Goal: Information Seeking & Learning: Learn about a topic

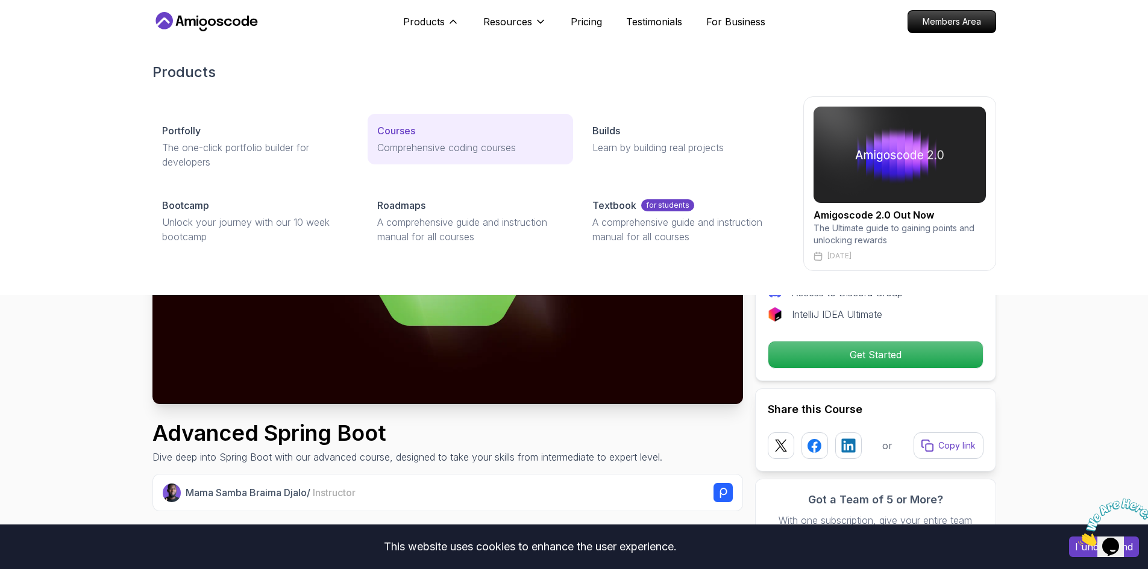
click at [437, 154] on p "Comprehensive coding courses" at bounding box center [470, 147] width 186 height 14
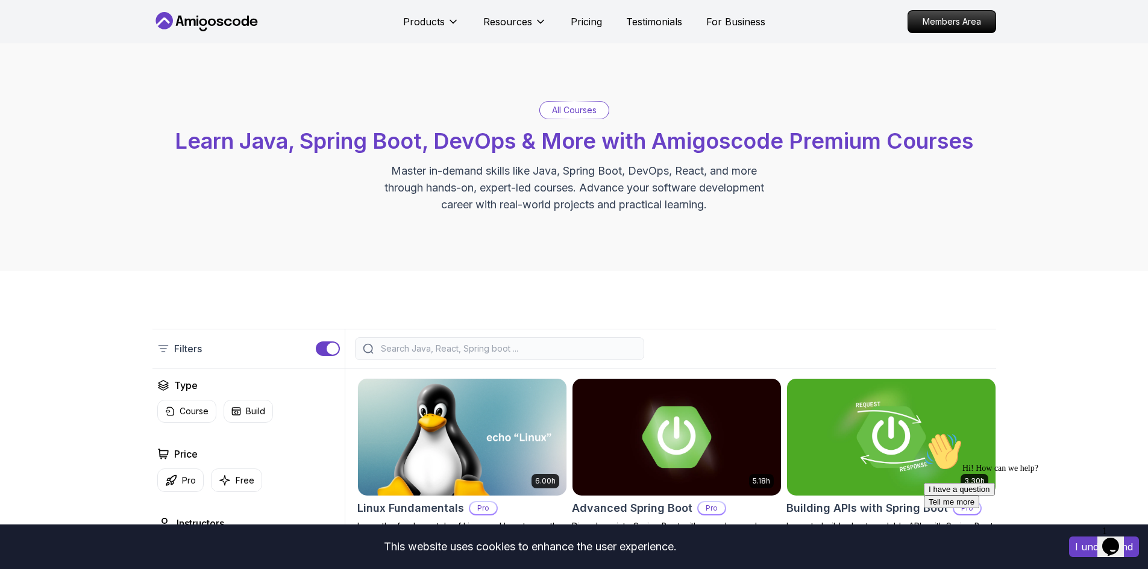
click at [410, 351] on input "search" at bounding box center [507, 349] width 258 height 12
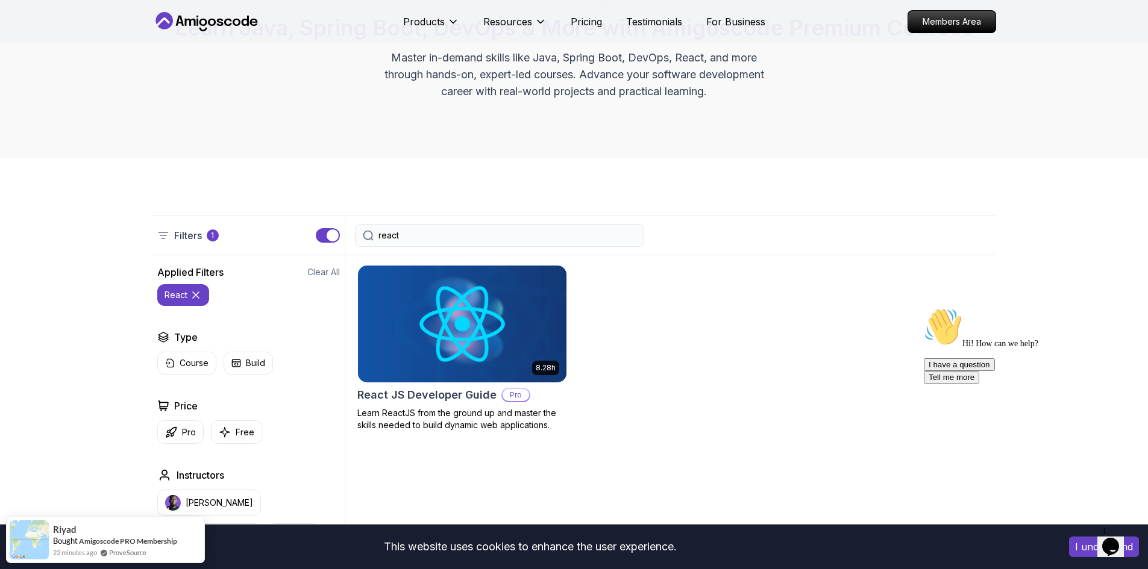
scroll to position [121, 0]
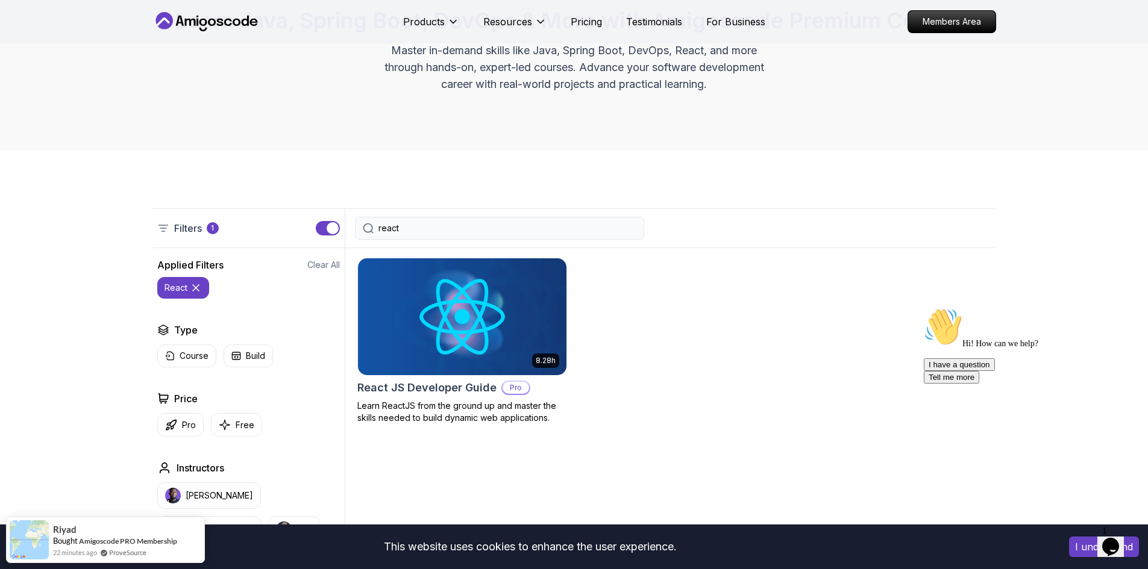
type input "react"
click at [408, 352] on img at bounding box center [462, 316] width 208 height 117
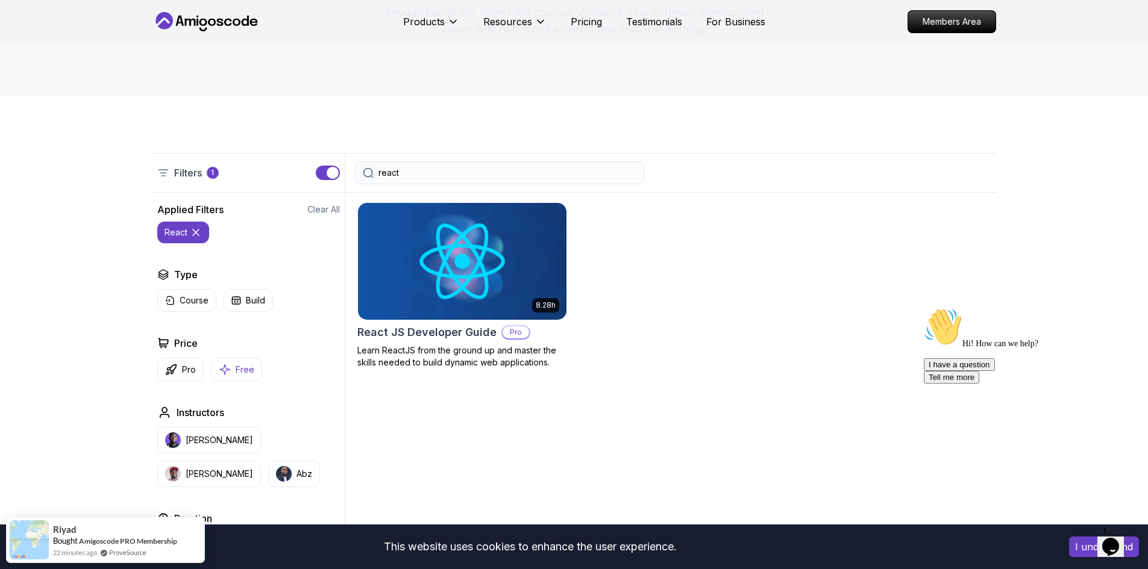
scroll to position [181, 0]
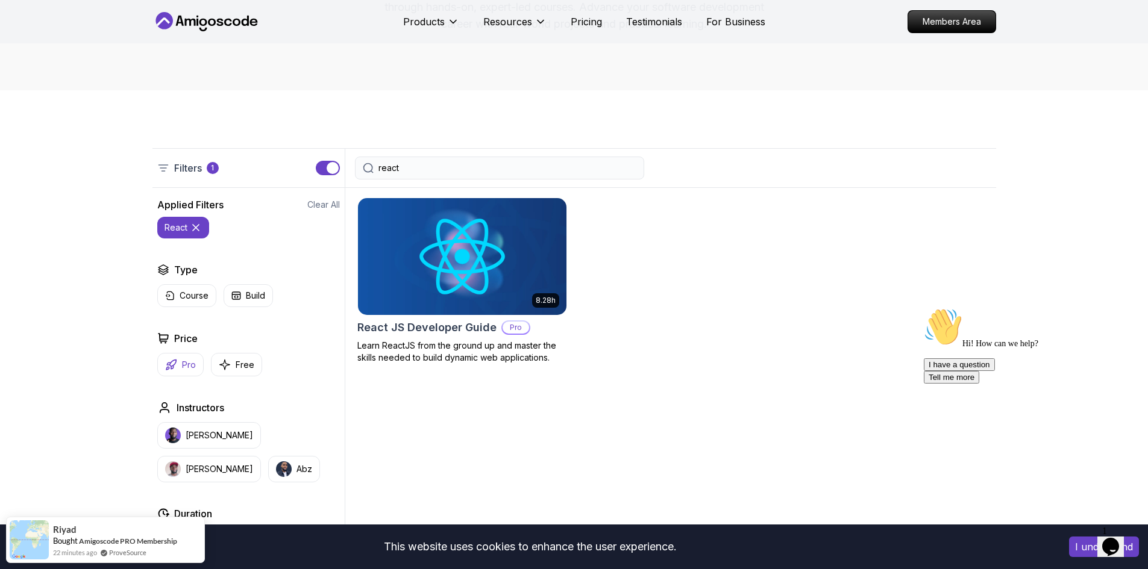
click at [168, 372] on button "Pro" at bounding box center [180, 364] width 46 height 23
click at [243, 231] on icon at bounding box center [246, 228] width 12 height 12
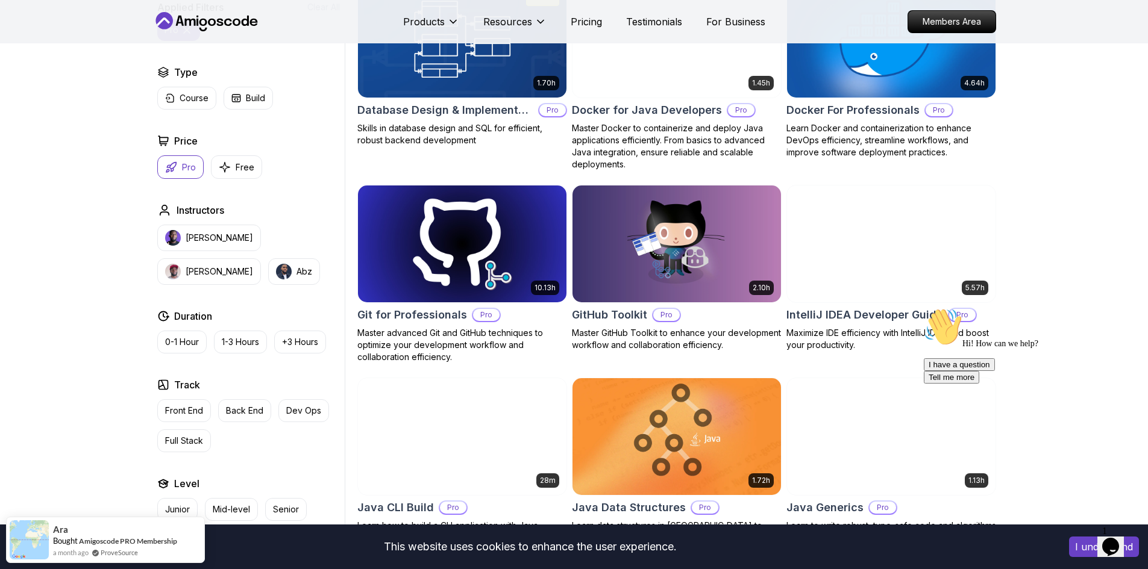
scroll to position [1265, 0]
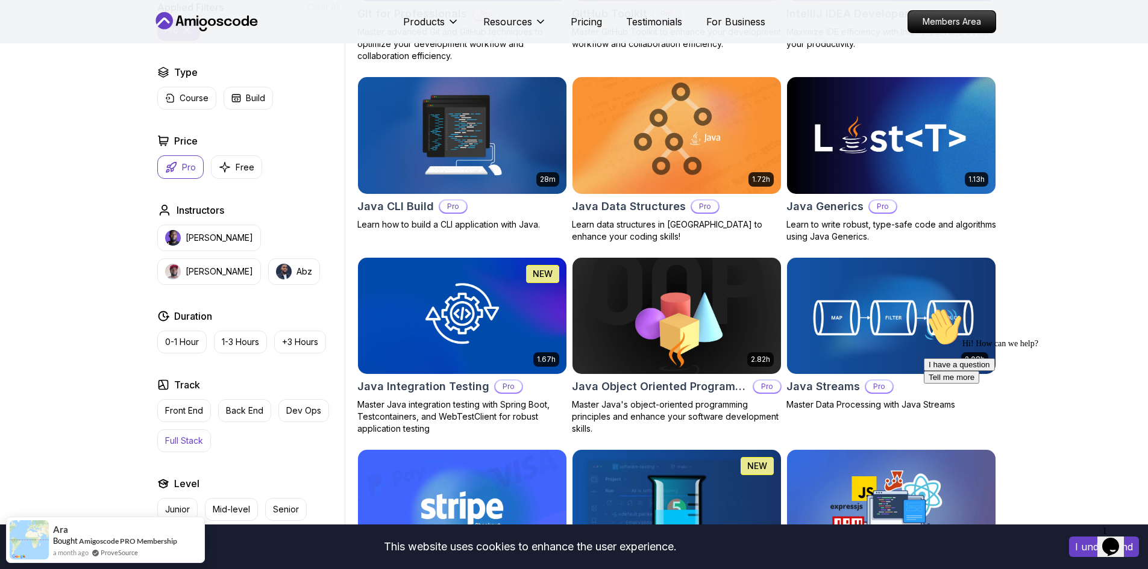
click at [190, 448] on button "Full Stack" at bounding box center [184, 441] width 54 height 23
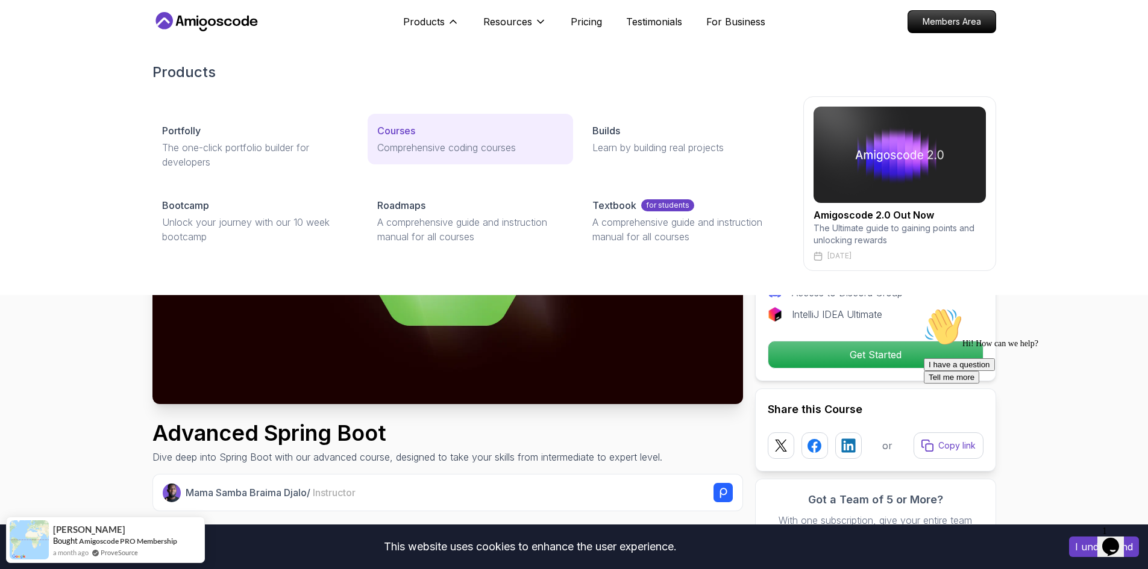
click at [401, 137] on link "Courses Comprehensive coding courses" at bounding box center [470, 139] width 205 height 51
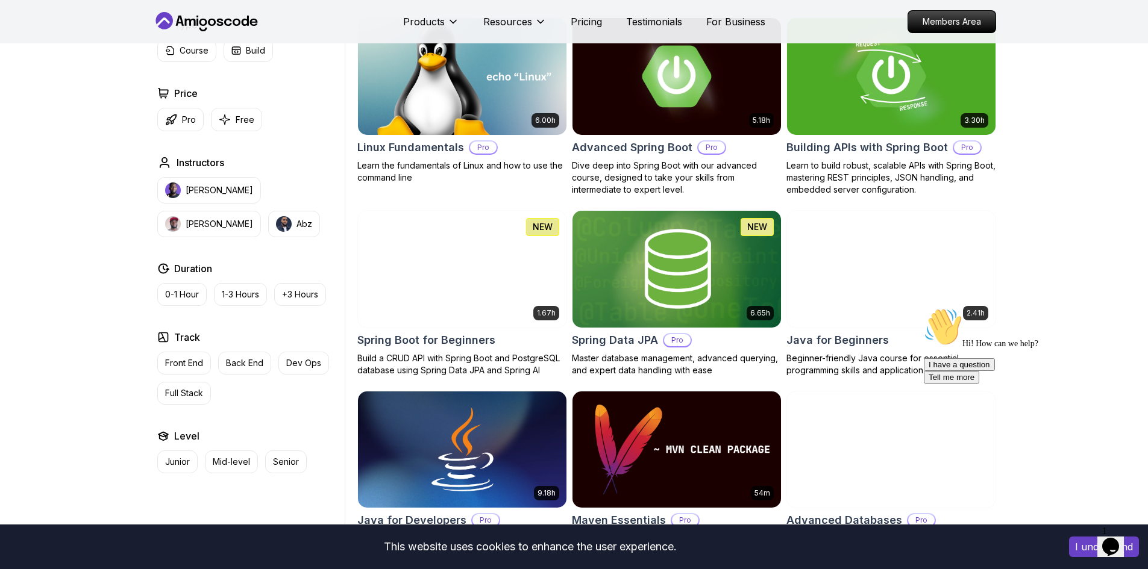
scroll to position [362, 0]
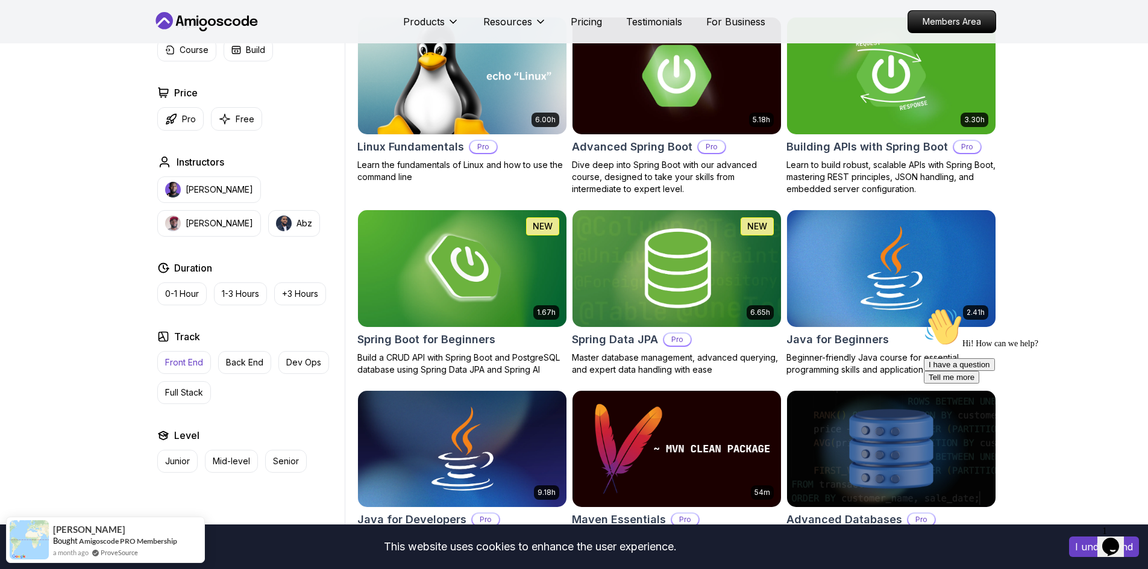
click at [193, 356] on button "Front End" at bounding box center [184, 362] width 54 height 23
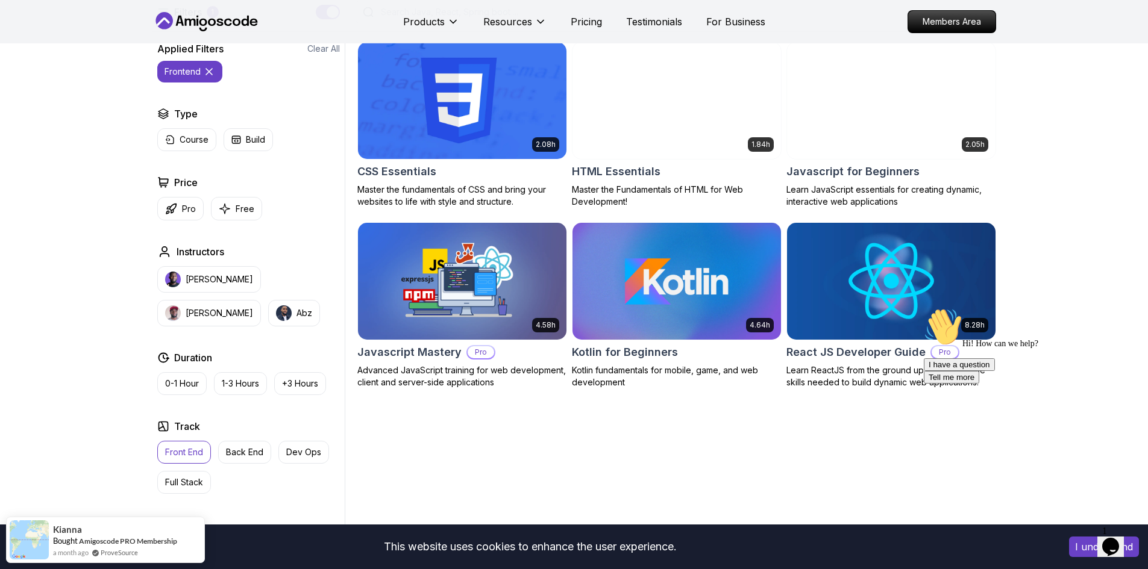
scroll to position [362, 0]
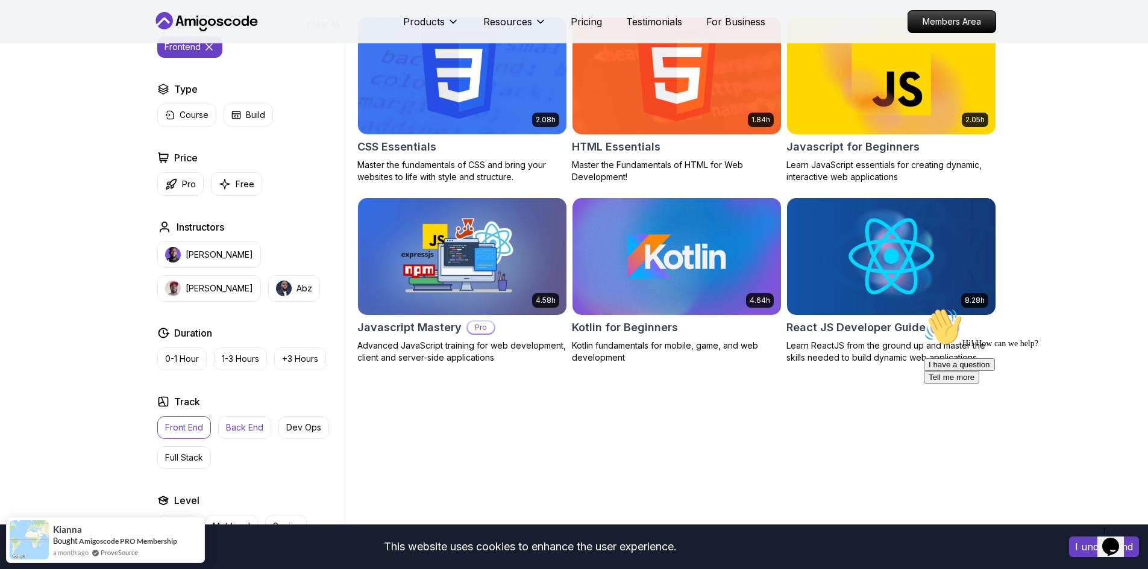
click at [235, 423] on p "Back End" at bounding box center [244, 428] width 37 height 12
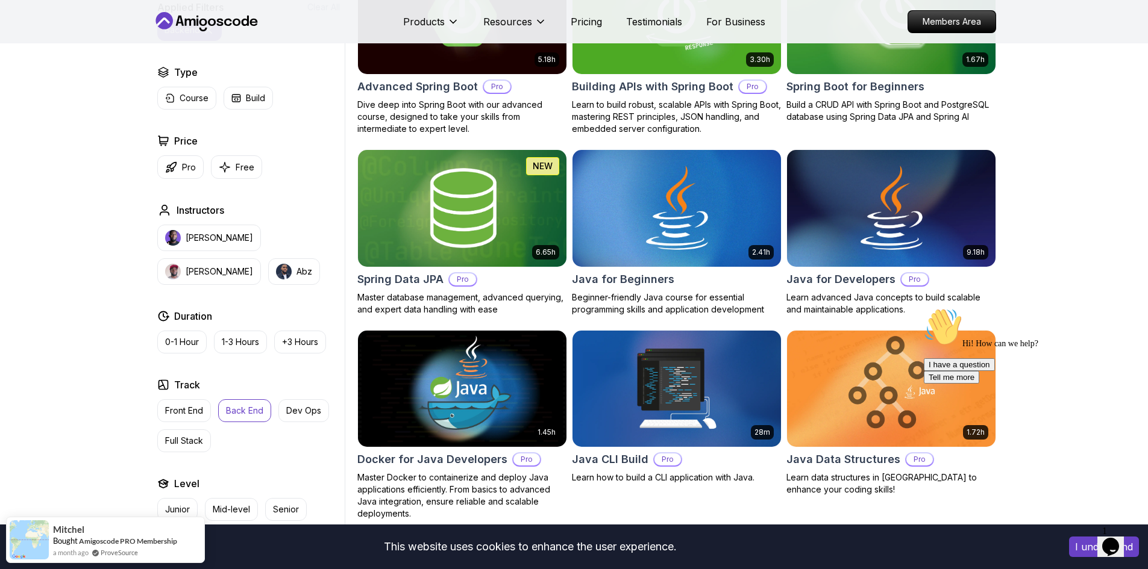
scroll to position [181, 0]
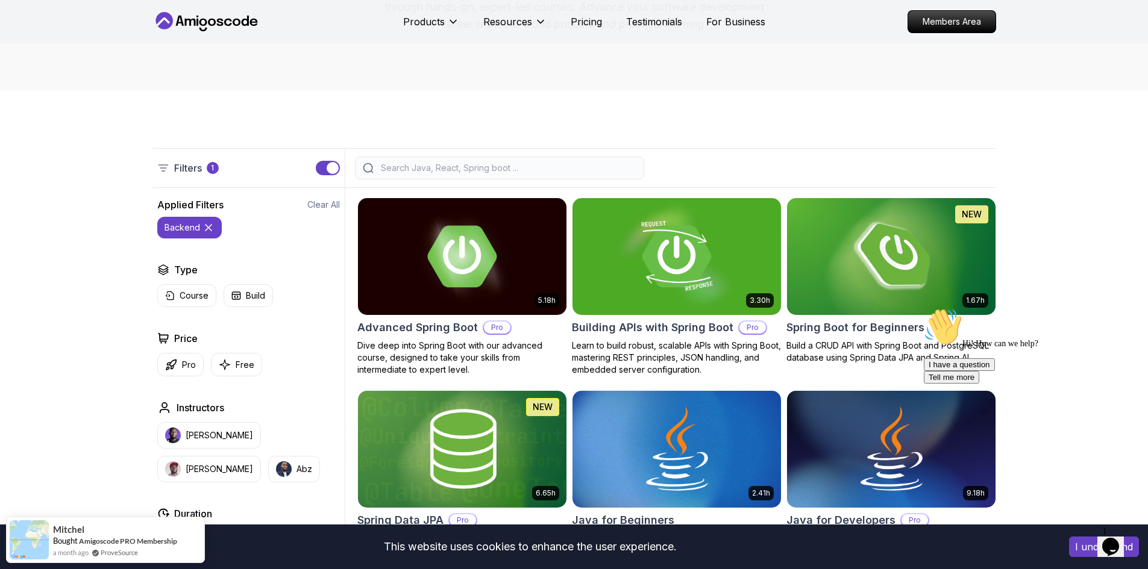
click at [208, 233] on icon at bounding box center [208, 228] width 12 height 12
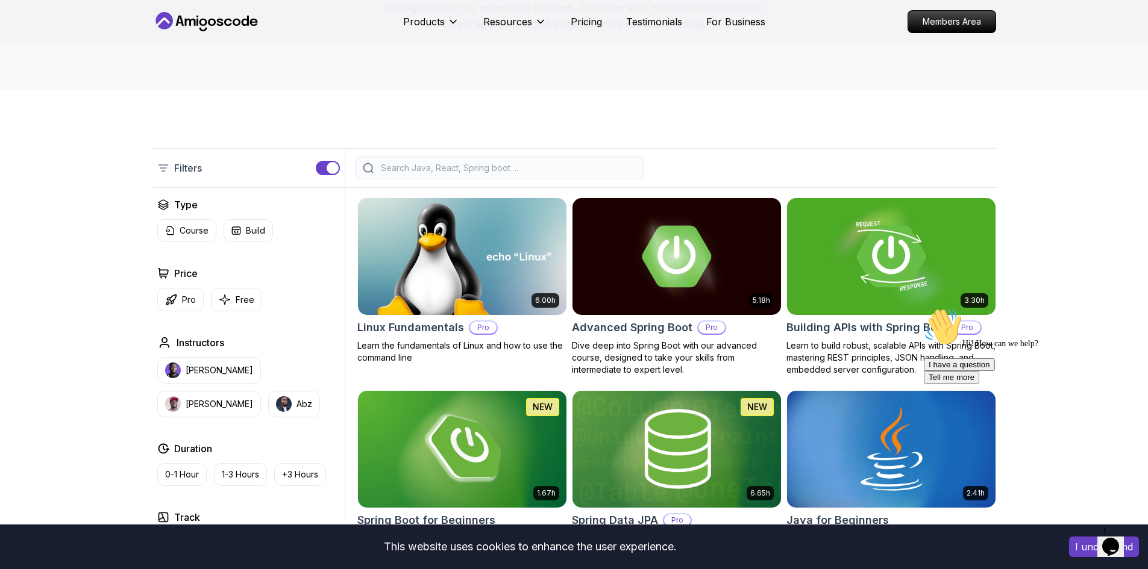
click at [422, 164] on input "search" at bounding box center [507, 168] width 258 height 12
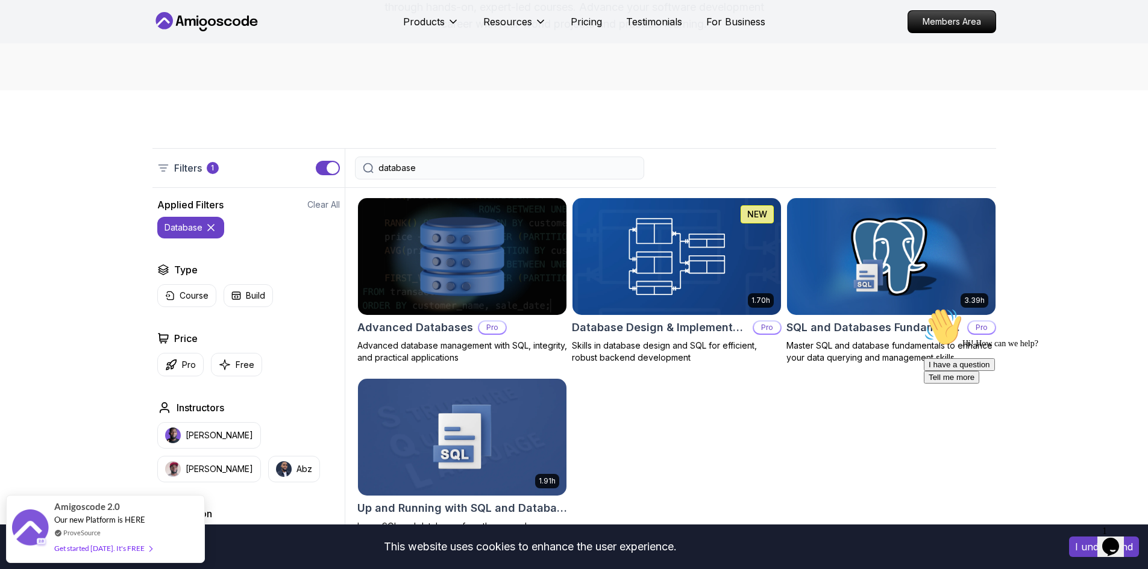
type input "database"
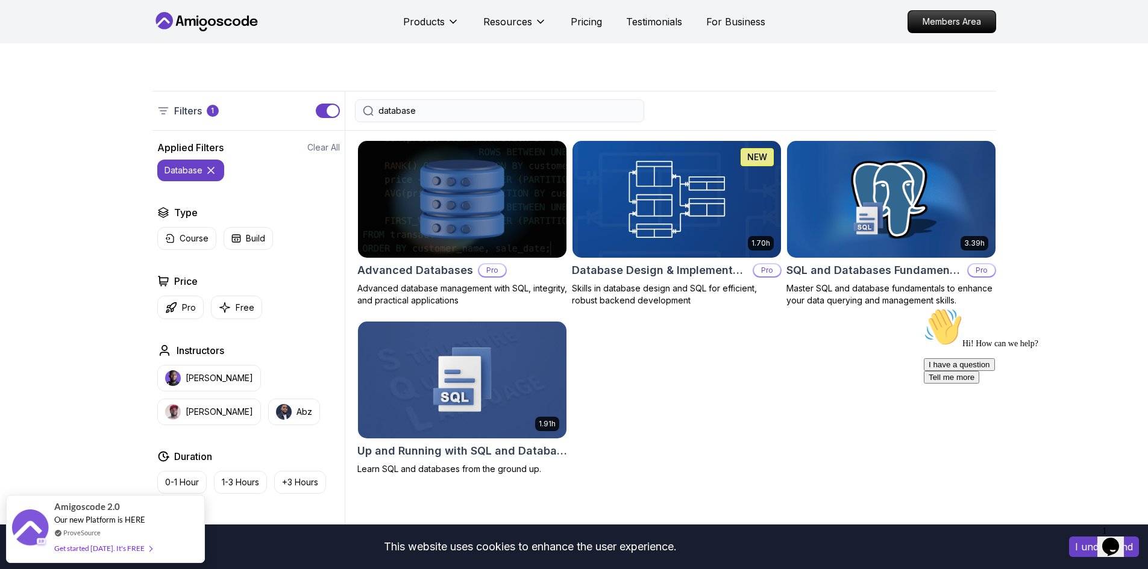
scroll to position [241, 0]
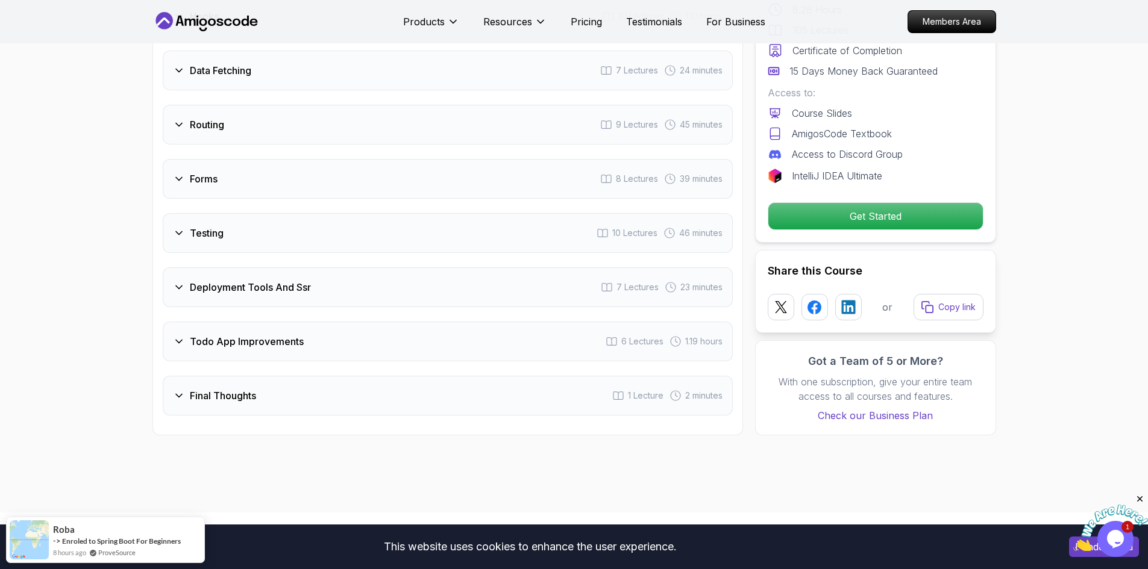
scroll to position [2290, 0]
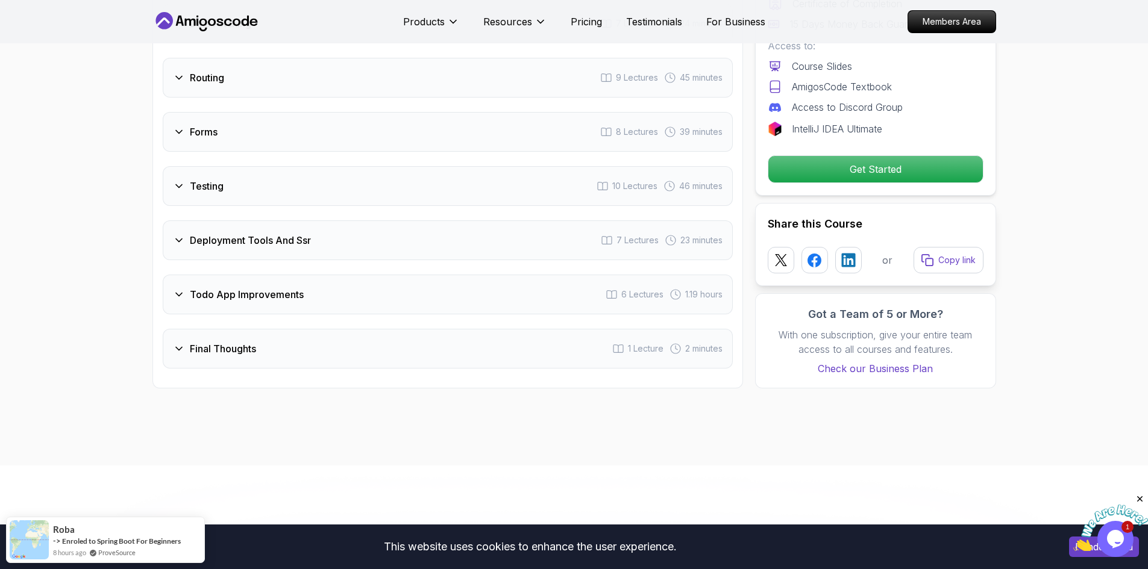
click at [360, 151] on div "Forms 8 Lectures 39 minutes" at bounding box center [448, 132] width 570 height 40
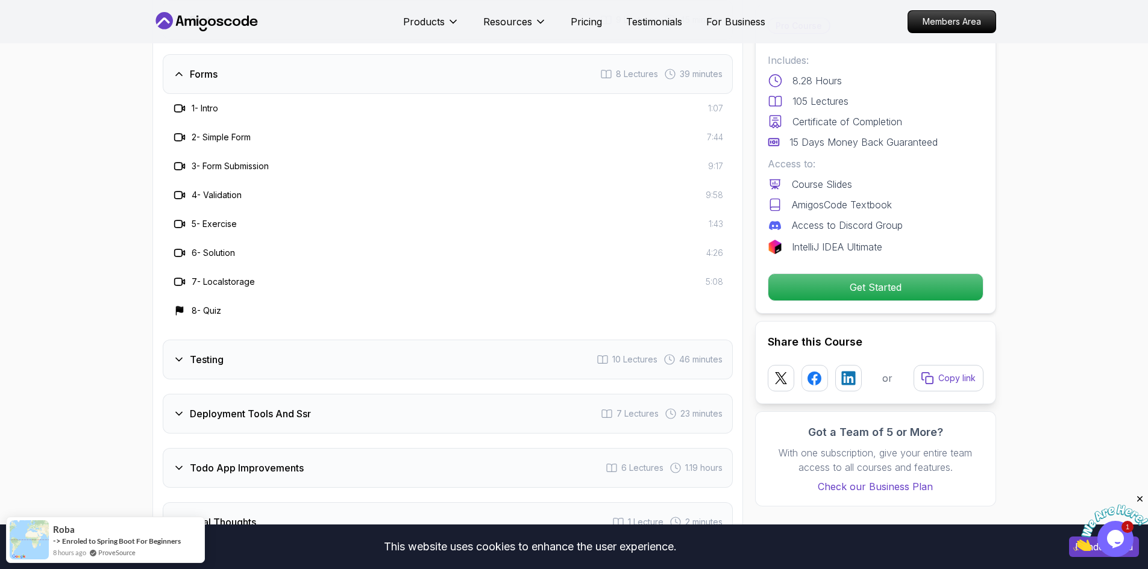
scroll to position [2232, 0]
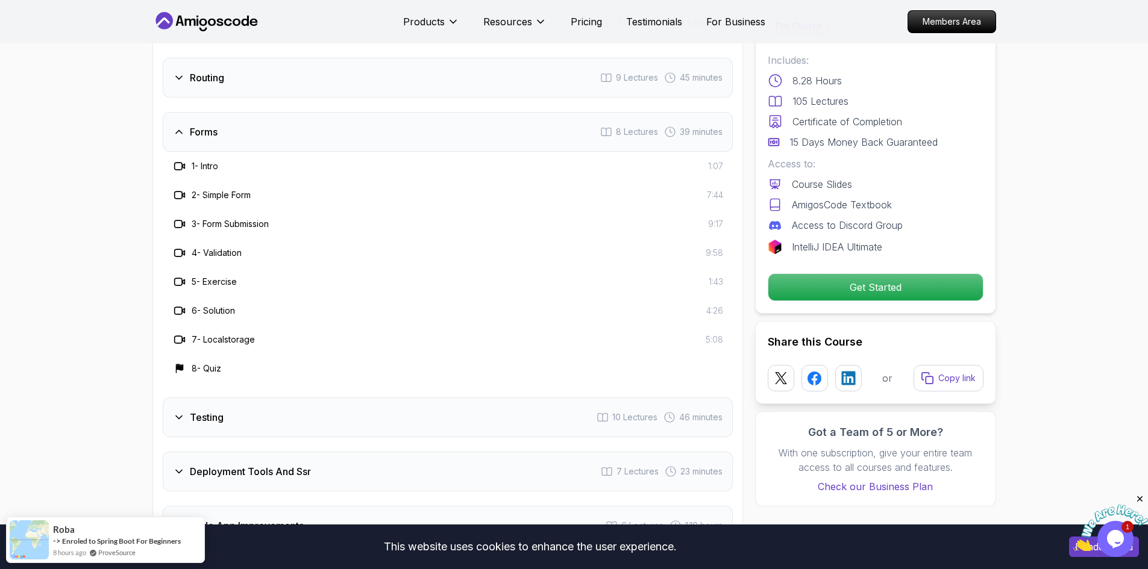
click at [363, 137] on div "Forms 8 Lectures 39 minutes" at bounding box center [448, 132] width 570 height 40
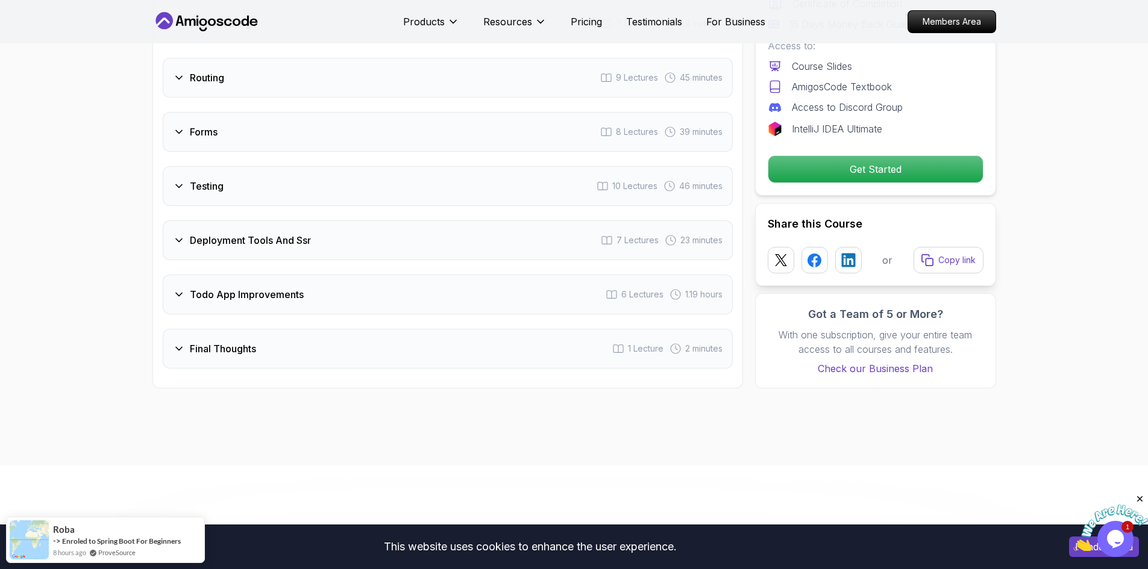
click at [363, 138] on div "Forms 8 Lectures 39 minutes" at bounding box center [448, 132] width 570 height 40
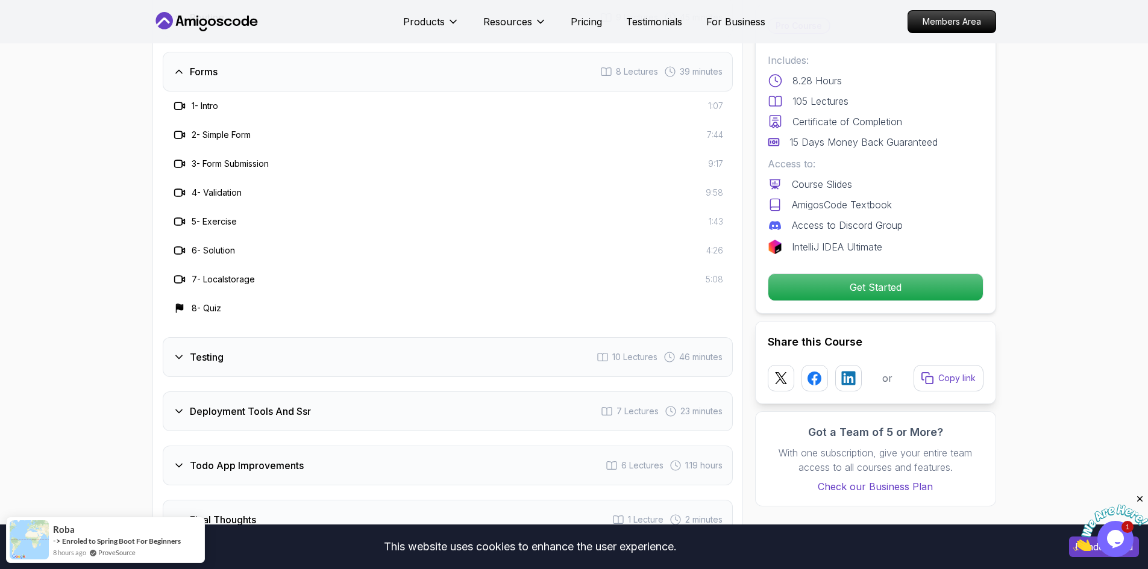
click at [351, 357] on div "Testing 10 Lectures 46 minutes" at bounding box center [448, 357] width 570 height 40
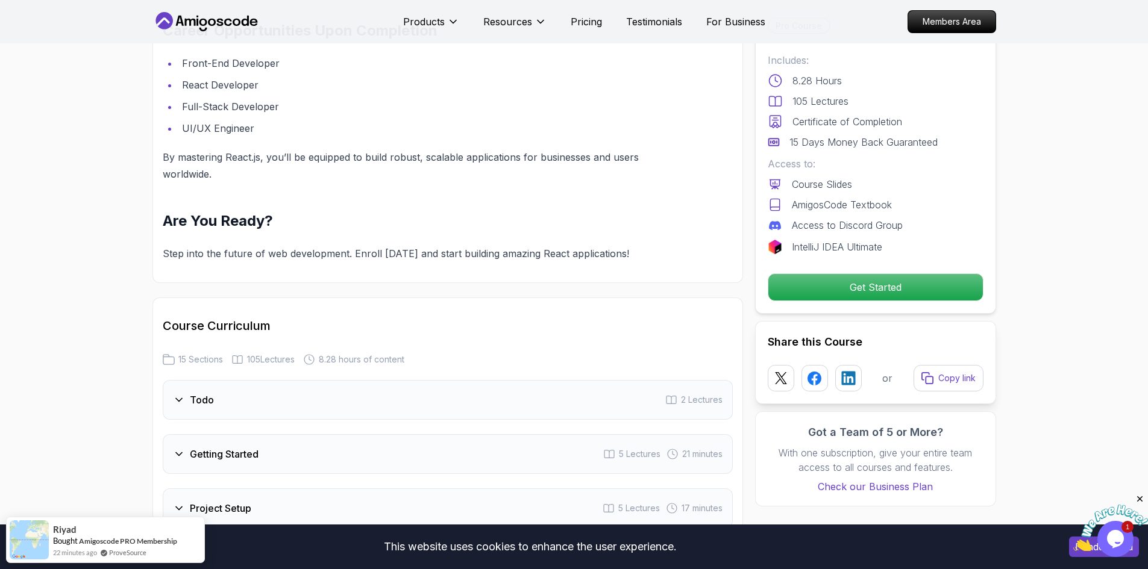
scroll to position [1388, 0]
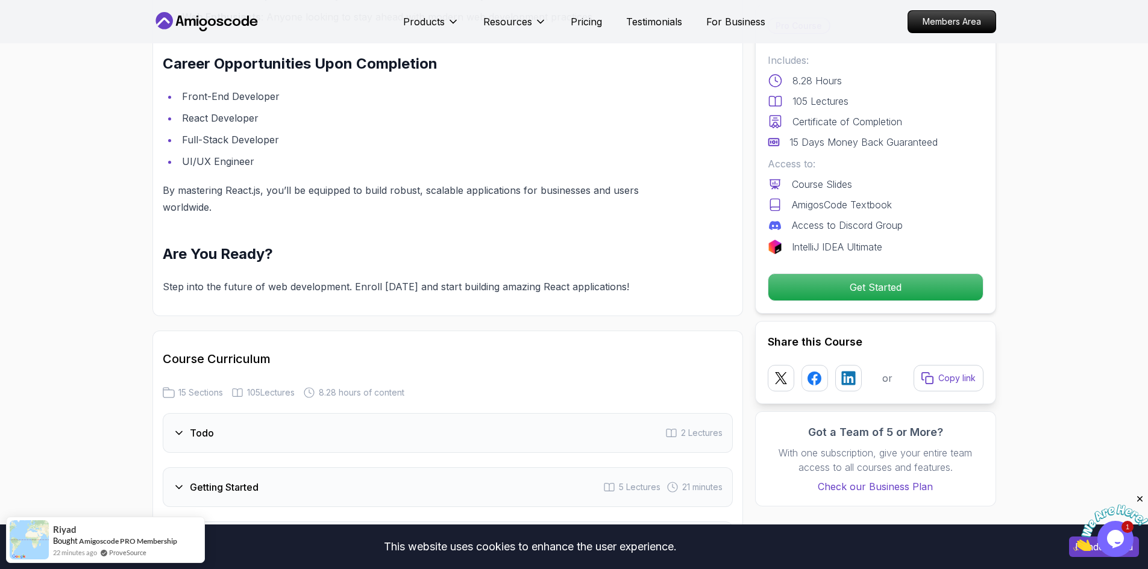
click at [232, 430] on div "Todo 2 Lectures" at bounding box center [448, 433] width 570 height 40
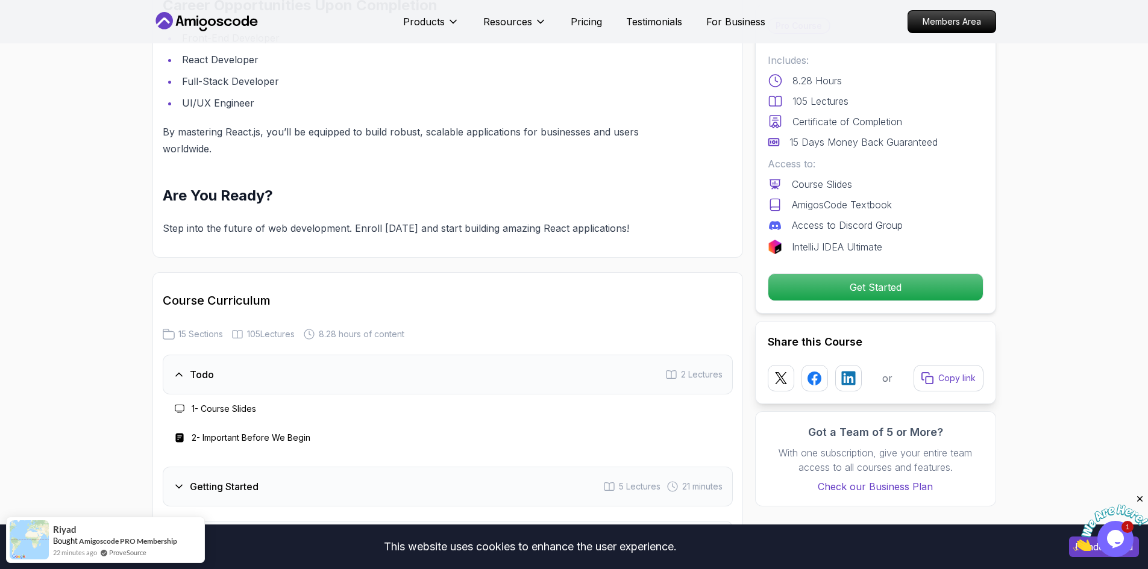
scroll to position [1448, 0]
click at [227, 414] on div "1 - Course Slides" at bounding box center [214, 407] width 84 height 14
click at [232, 434] on h3 "2 - Important Before We Begin" at bounding box center [251, 436] width 119 height 12
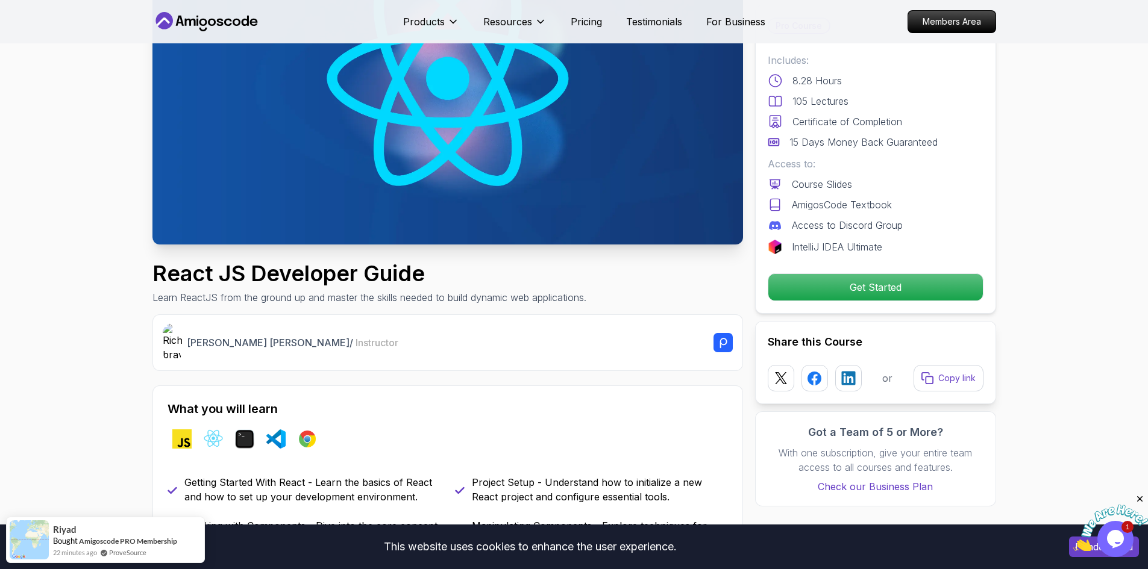
scroll to position [2, 0]
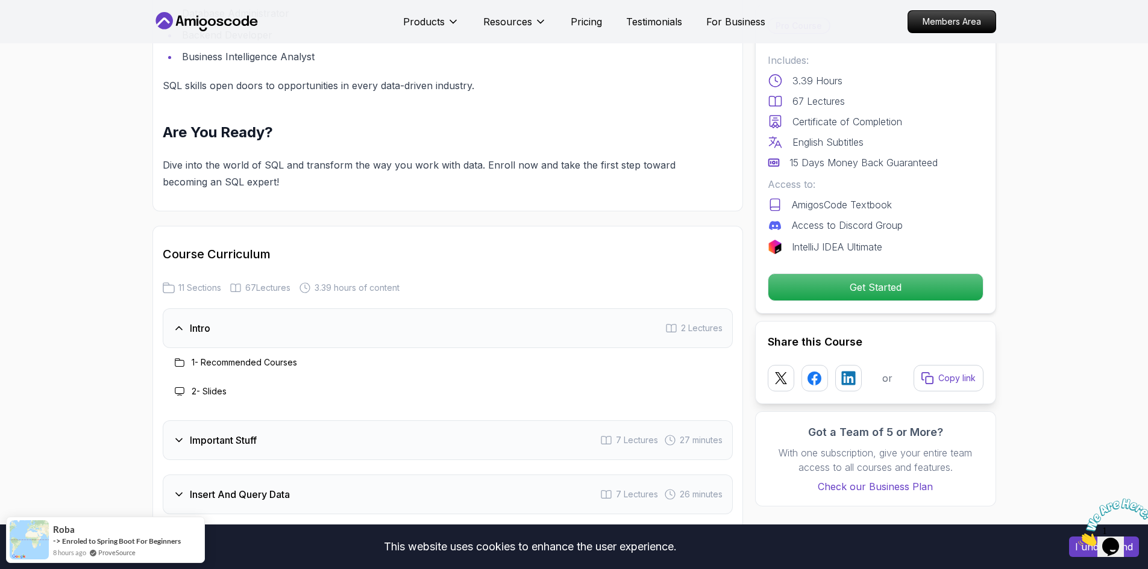
scroll to position [1506, 0]
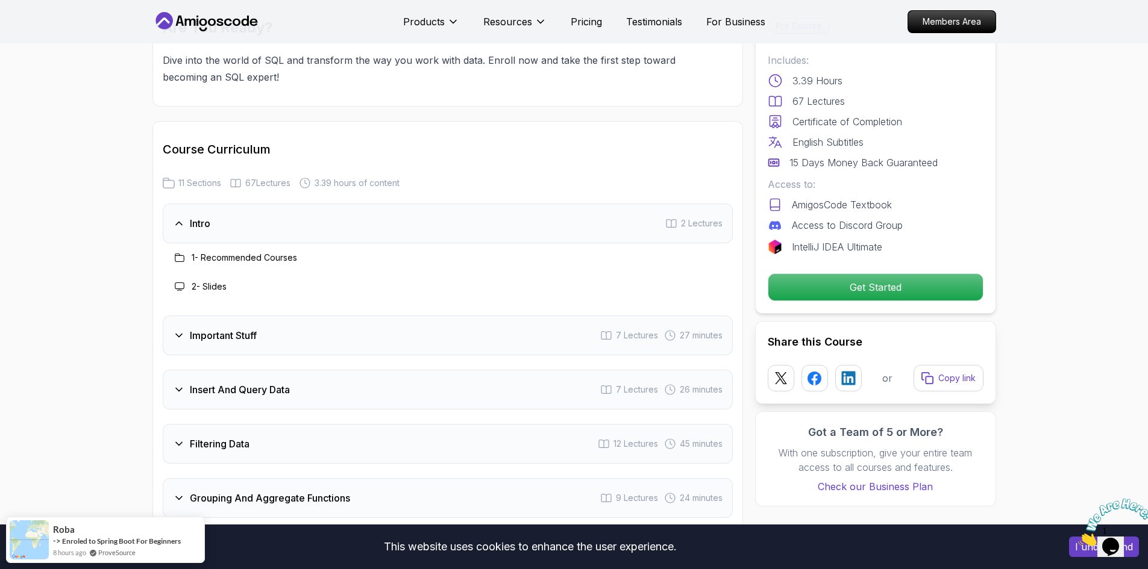
click at [343, 211] on div "Intro 2 Lectures" at bounding box center [448, 224] width 570 height 40
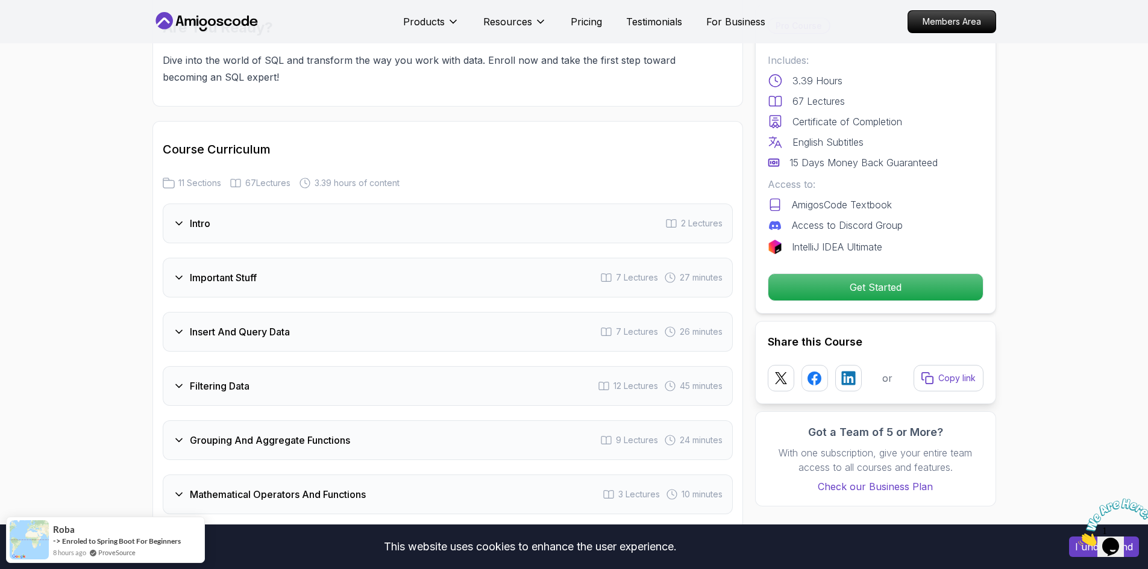
click at [326, 312] on div "Insert And Query Data 7 Lectures 26 minutes" at bounding box center [448, 332] width 570 height 40
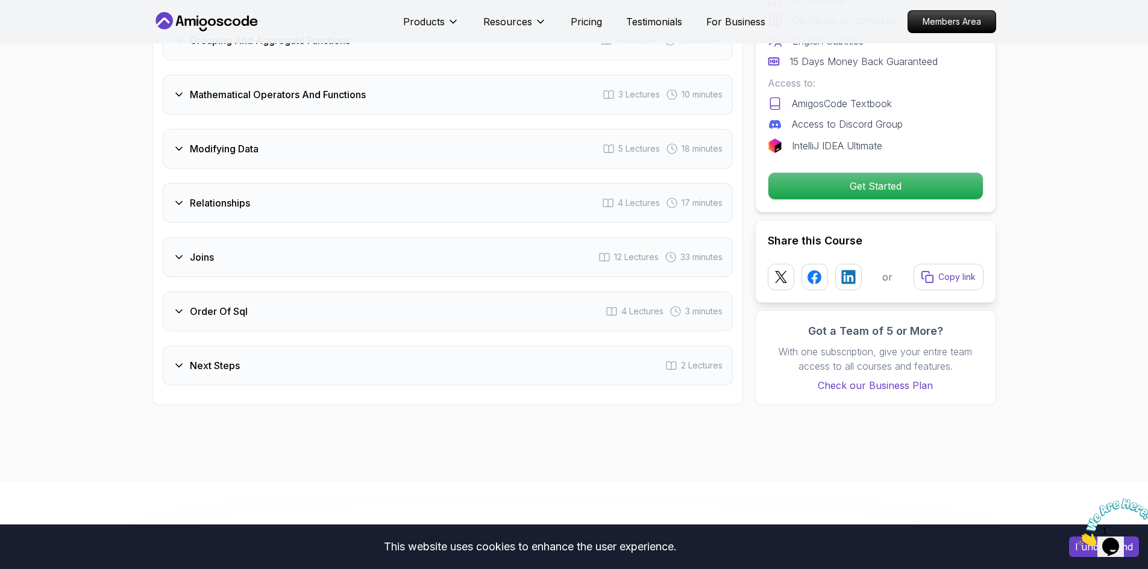
click at [293, 314] on div "Order Of Sql 4 Lectures 3 minutes" at bounding box center [448, 312] width 570 height 40
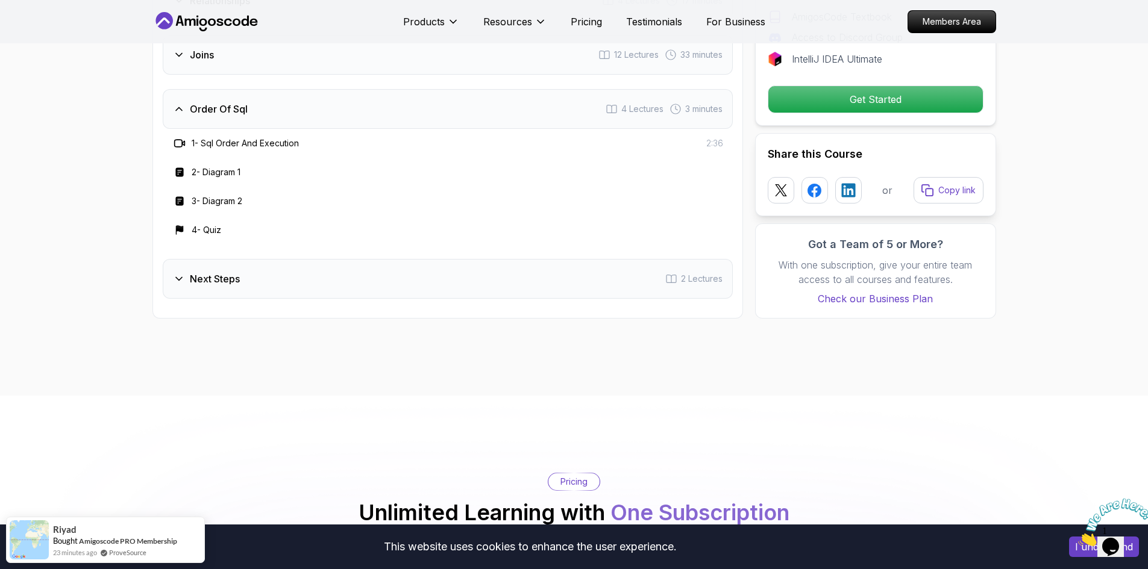
scroll to position [1906, 0]
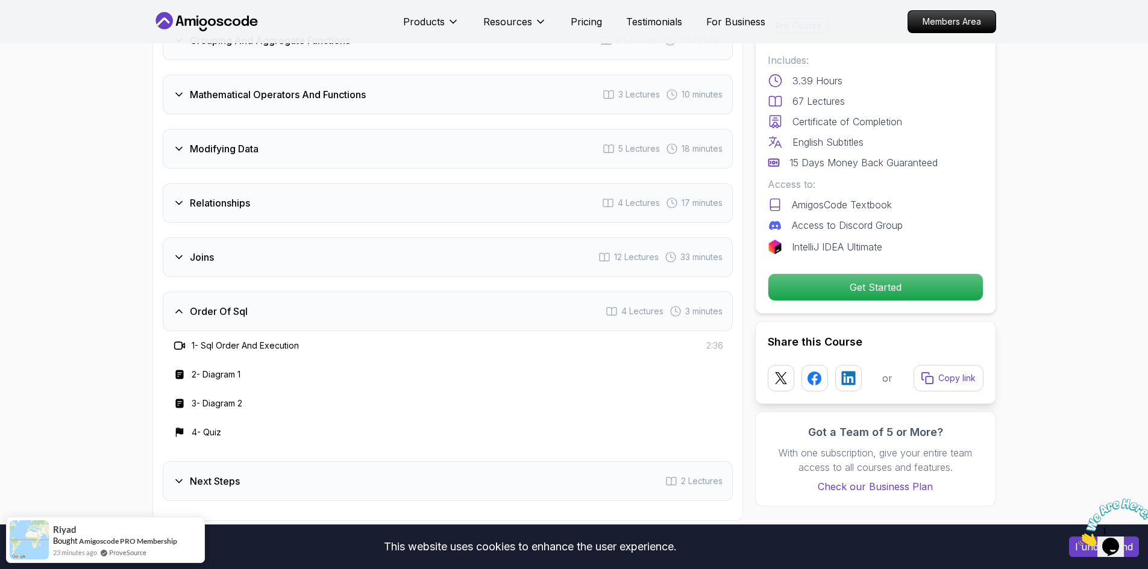
click at [340, 468] on div "Next Steps 2 Lectures" at bounding box center [448, 482] width 570 height 40
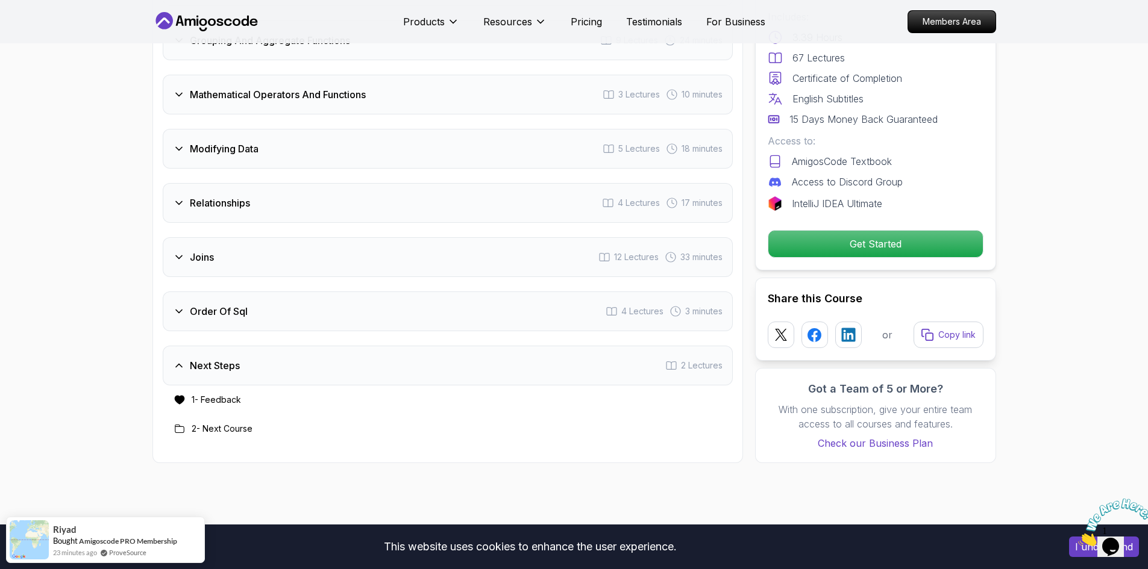
click at [289, 183] on div "Relationships 4 Lectures 17 minutes" at bounding box center [448, 203] width 570 height 40
